Goal: Task Accomplishment & Management: Manage account settings

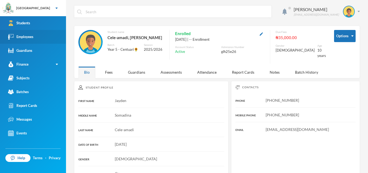
click at [29, 36] on div "Employees" at bounding box center [20, 37] width 25 height 6
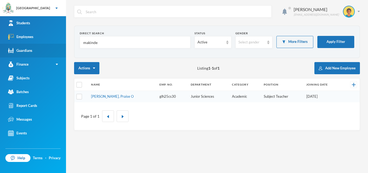
click at [29, 50] on div "Guardians" at bounding box center [20, 51] width 24 height 6
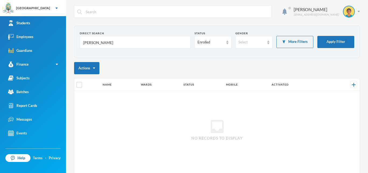
click at [114, 42] on input "[PERSON_NAME]" at bounding box center [135, 42] width 105 height 12
type input "A"
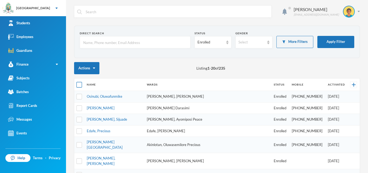
click at [80, 84] on input "checkbox" at bounding box center [79, 85] width 6 height 6
checkbox input "true"
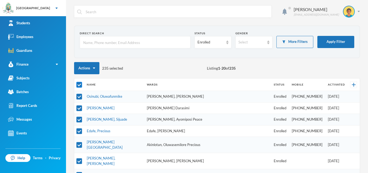
checkbox input "true"
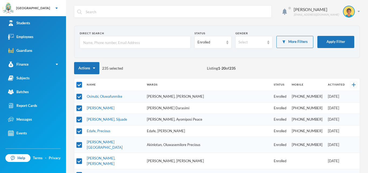
checkbox input "true"
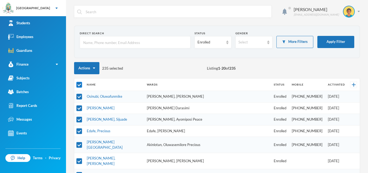
checkbox input "true"
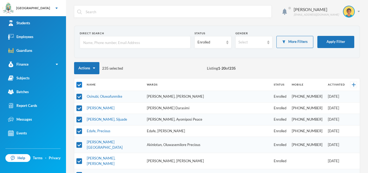
checkbox input "true"
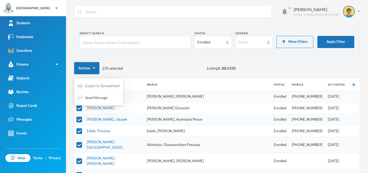
click at [102, 86] on span "Export to Spreadsheet" at bounding box center [102, 85] width 35 height 5
